Goal: Task Accomplishment & Management: Manage account settings

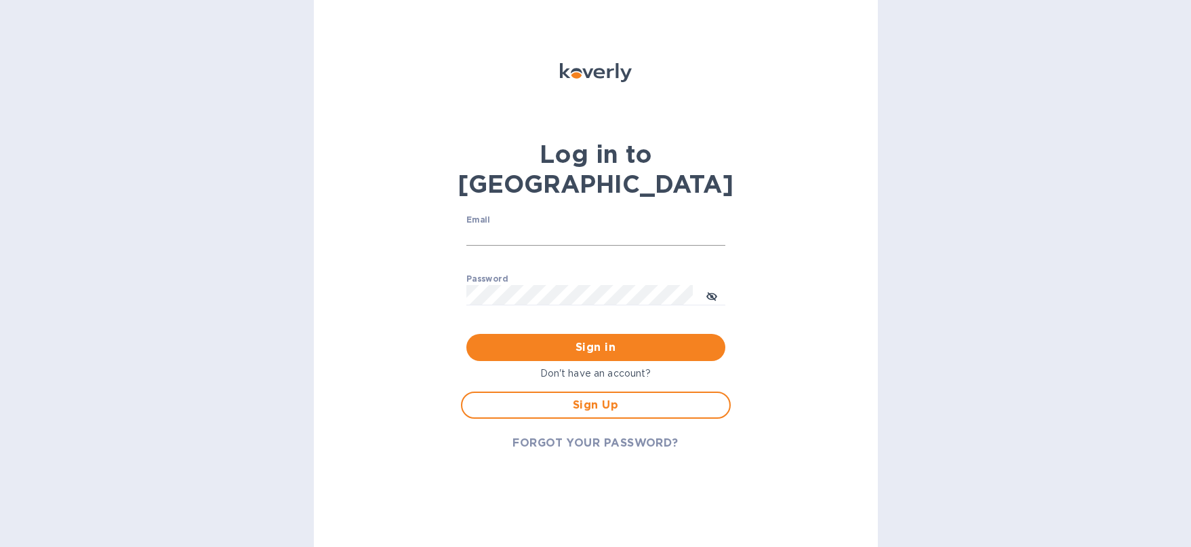
click at [575, 226] on input "Email" at bounding box center [596, 236] width 259 height 20
type input "dam1@stanford.edu"
click at [583, 339] on span "Sign in" at bounding box center [595, 347] width 237 height 16
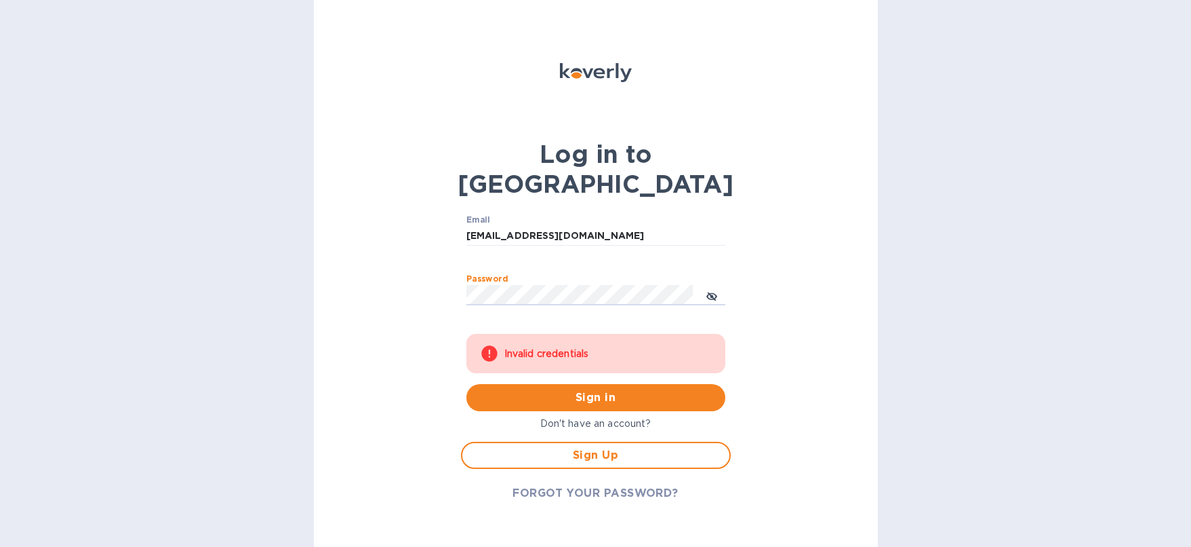
click at [408, 264] on div "Log in to Koverly Email dam1@stanford.edu ​ Password ​ Invalid credentials Sign…" at bounding box center [596, 273] width 564 height 547
click at [572, 389] on span "Sign in" at bounding box center [595, 397] width 237 height 16
click at [572, 485] on span "FORGOT YOUR PASSWORD?" at bounding box center [596, 493] width 166 height 16
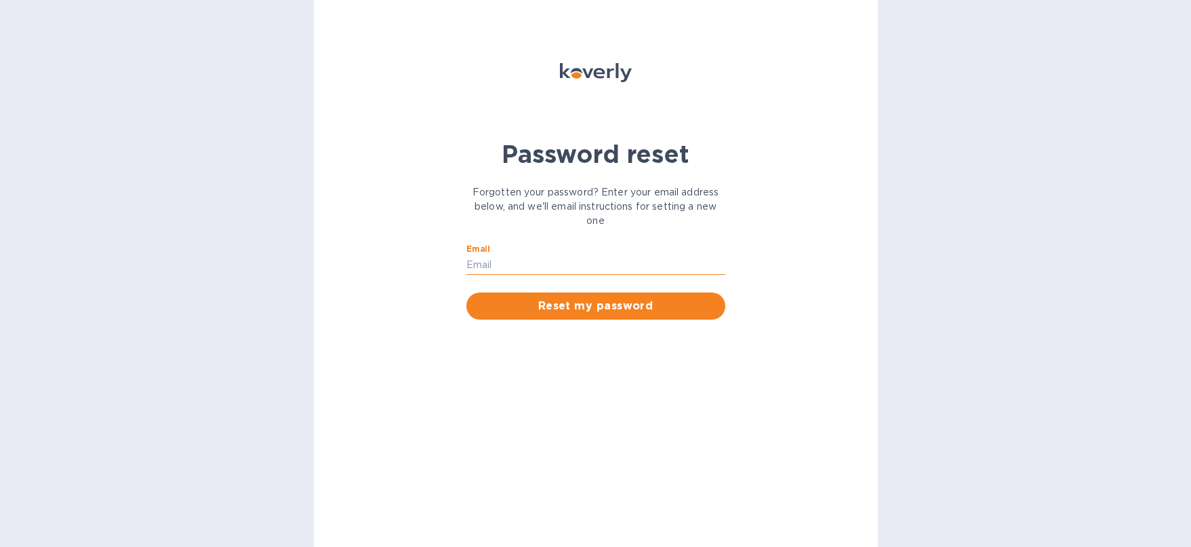
click at [526, 266] on input "Email" at bounding box center [596, 265] width 259 height 20
type input "dam1@stanford.edu"
click at [545, 308] on span "Reset my password" at bounding box center [595, 306] width 237 height 16
